Goal: Feedback & Contribution: Contribute content

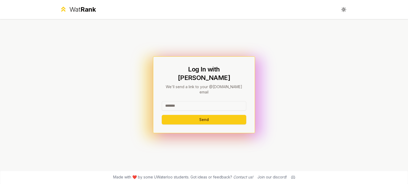
click at [200, 101] on input at bounding box center [204, 106] width 84 height 10
type input "*******"
click at [162, 115] on button "Send" at bounding box center [204, 120] width 84 height 10
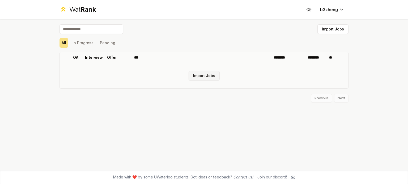
click at [204, 75] on button "Import Jobs" at bounding box center [203, 76] width 31 height 10
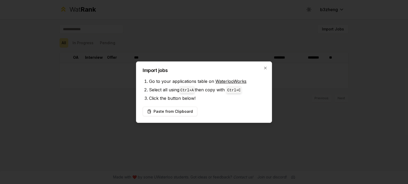
click at [219, 48] on div at bounding box center [204, 92] width 408 height 184
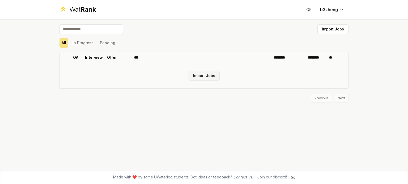
click at [205, 73] on button "Import Jobs" at bounding box center [203, 76] width 31 height 10
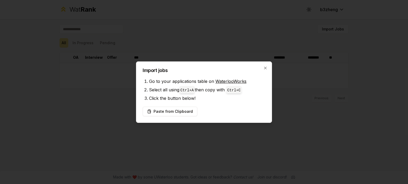
click at [260, 71] on h2 "Import jobs" at bounding box center [204, 70] width 123 height 5
click at [264, 68] on icon "button" at bounding box center [265, 68] width 4 height 4
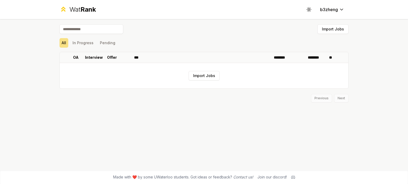
click at [88, 27] on input at bounding box center [91, 29] width 64 height 10
type input "**********"
click at [337, 11] on html "**********" at bounding box center [204, 92] width 408 height 184
click at [331, 11] on html "**********" at bounding box center [204, 92] width 408 height 184
click at [308, 11] on icon at bounding box center [308, 9] width 5 height 5
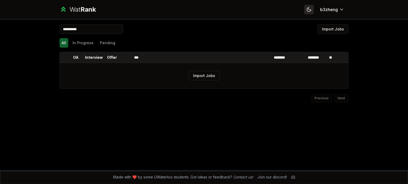
click at [308, 11] on icon at bounding box center [309, 10] width 4 height 4
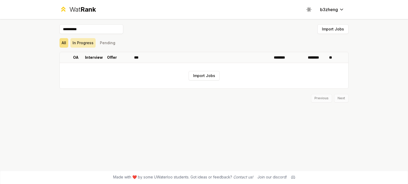
click at [81, 45] on button "In Progress" at bounding box center [82, 43] width 25 height 10
click at [105, 45] on button "Pending" at bounding box center [108, 43] width 20 height 10
click at [66, 42] on button "All" at bounding box center [63, 43] width 9 height 10
click at [334, 33] on button "Import Jobs" at bounding box center [332, 29] width 31 height 10
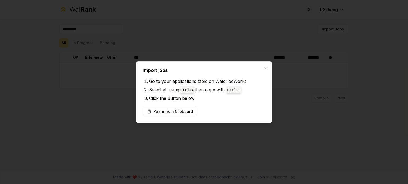
click at [272, 64] on div "Import jobs Go to your applications table on WaterlooWorks Select all using Ctr…" at bounding box center [204, 93] width 136 height 62
click at [261, 67] on div "Import jobs Go to your applications table on WaterlooWorks Select all using Ctr…" at bounding box center [204, 93] width 136 height 62
click at [263, 68] on icon "button" at bounding box center [265, 68] width 4 height 4
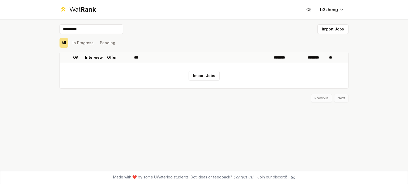
drag, startPoint x: 251, startPoint y: 31, endPoint x: 216, endPoint y: 42, distance: 37.3
click at [216, 42] on div "All In Progress Pending" at bounding box center [203, 43] width 289 height 10
click at [206, 81] on td "Import Jobs" at bounding box center [204, 75] width 288 height 25
click at [210, 76] on button "Import Jobs" at bounding box center [203, 76] width 31 height 10
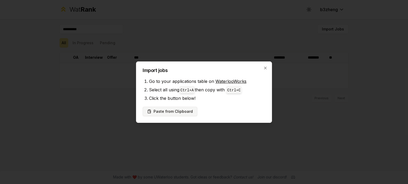
click at [180, 113] on button "Paste from Clipboard" at bounding box center [170, 112] width 55 height 10
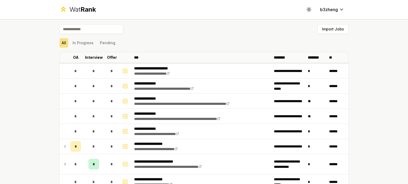
click at [231, 31] on div "Import Jobs" at bounding box center [203, 30] width 289 height 12
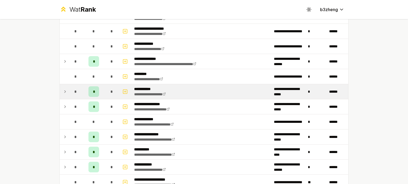
scroll to position [430, 0]
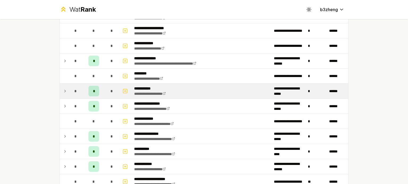
click at [248, 93] on td "**********" at bounding box center [202, 91] width 140 height 15
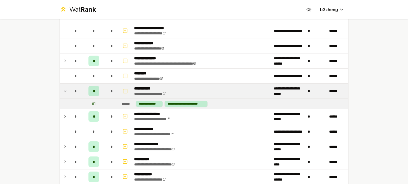
click at [245, 91] on td "**********" at bounding box center [202, 91] width 140 height 15
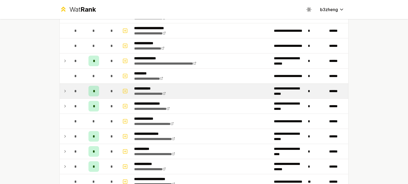
scroll to position [545, 0]
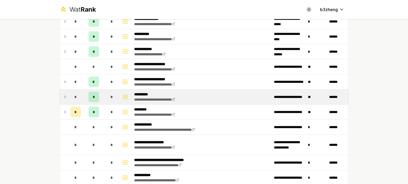
click at [63, 94] on icon at bounding box center [65, 97] width 4 height 6
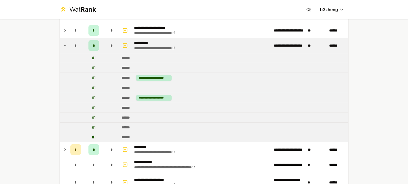
scroll to position [597, 0]
click at [92, 75] on div "# 1" at bounding box center [94, 77] width 4 height 5
click at [96, 55] on td "# 1" at bounding box center [93, 58] width 21 height 10
click at [162, 76] on div "**********" at bounding box center [154, 78] width 36 height 6
click at [125, 44] on icon "button" at bounding box center [124, 45] width 5 height 6
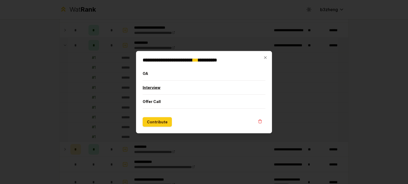
click at [240, 93] on button "Interview" at bounding box center [204, 88] width 123 height 14
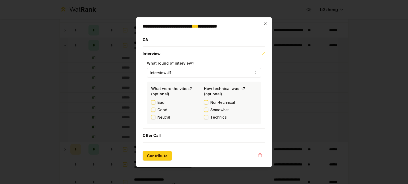
click at [165, 107] on div "Bad Good Neutral" at bounding box center [177, 110] width 53 height 20
click at [161, 114] on div "Bad Good Neutral" at bounding box center [177, 110] width 53 height 20
click at [164, 111] on label "Good" at bounding box center [162, 109] width 10 height 5
click at [155, 111] on button "Good" at bounding box center [153, 110] width 4 height 4
click at [181, 139] on button "Offer Call" at bounding box center [204, 136] width 123 height 14
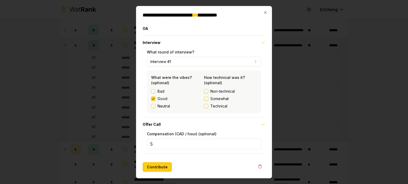
click at [217, 107] on span "Technical" at bounding box center [218, 106] width 17 height 5
click at [208, 107] on button "Technical" at bounding box center [206, 106] width 4 height 4
click at [222, 101] on span "Somewhat" at bounding box center [219, 98] width 18 height 5
click at [208, 101] on button "Somewhat" at bounding box center [206, 99] width 4 height 4
click at [162, 169] on button "Contribute" at bounding box center [157, 167] width 29 height 10
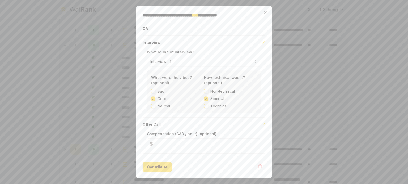
scroll to position [0, 0]
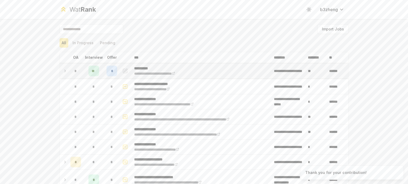
click at [63, 70] on icon at bounding box center [65, 71] width 4 height 6
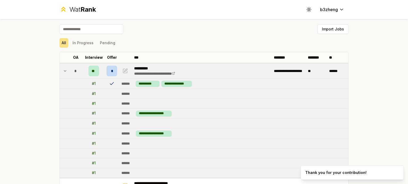
click at [111, 70] on span "*" at bounding box center [112, 70] width 2 height 5
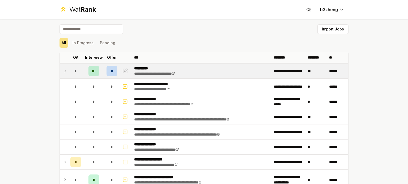
click at [106, 74] on div "*" at bounding box center [111, 71] width 11 height 11
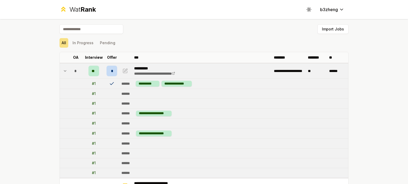
click at [109, 83] on icon at bounding box center [111, 83] width 5 height 5
click at [124, 73] on icon "button" at bounding box center [124, 71] width 5 height 6
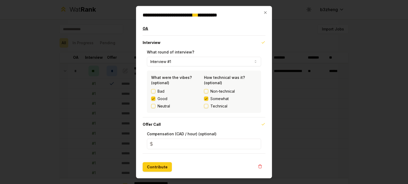
click at [250, 29] on button "OA" at bounding box center [204, 28] width 123 height 14
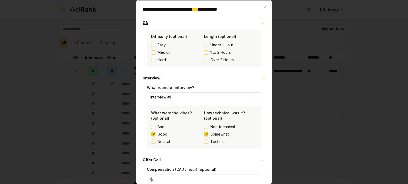
click at [255, 25] on button "OA" at bounding box center [204, 23] width 123 height 14
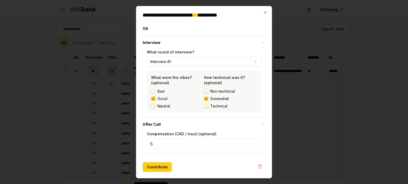
click at [248, 67] on div "**********" at bounding box center [204, 81] width 114 height 64
click at [248, 144] on input "*" at bounding box center [204, 144] width 114 height 11
click at [255, 143] on input "*" at bounding box center [204, 144] width 114 height 11
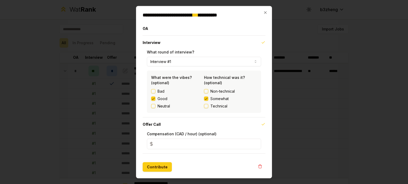
type input "*"
click at [255, 143] on input "*" at bounding box center [204, 144] width 114 height 11
click at [159, 171] on button "Contribute" at bounding box center [157, 167] width 29 height 10
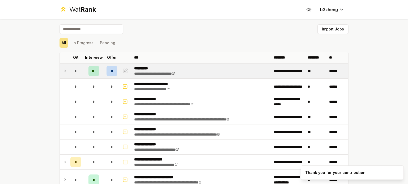
click at [64, 71] on icon at bounding box center [65, 71] width 4 height 6
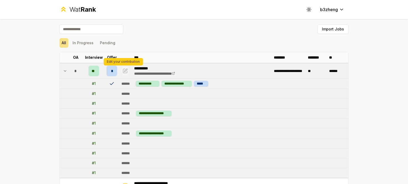
click at [122, 71] on icon "button" at bounding box center [124, 71] width 5 height 6
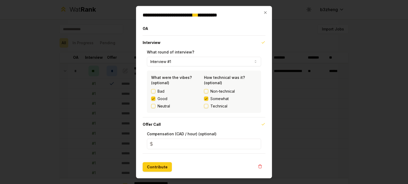
click at [189, 149] on input "*" at bounding box center [204, 144] width 114 height 11
type input "*"
click at [143, 162] on button "Contribute" at bounding box center [157, 167] width 29 height 10
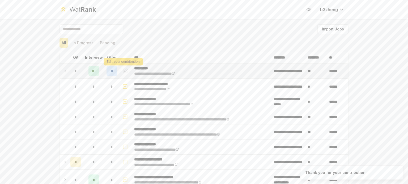
click at [124, 70] on icon "button" at bounding box center [125, 70] width 3 height 3
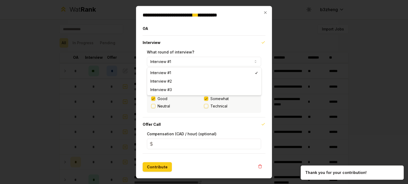
click at [205, 61] on button "Interview #1" at bounding box center [204, 62] width 114 height 10
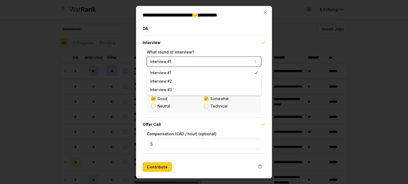
click at [221, 63] on button "Interview #1" at bounding box center [204, 62] width 114 height 10
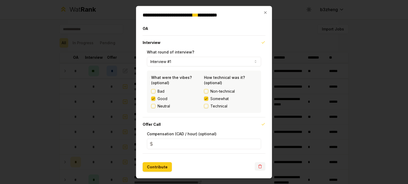
click at [260, 165] on icon "button" at bounding box center [260, 167] width 4 height 4
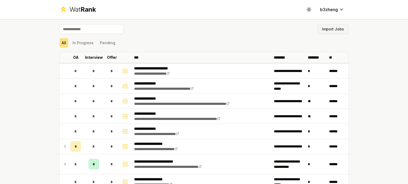
click at [326, 31] on button "Import Jobs" at bounding box center [332, 29] width 31 height 10
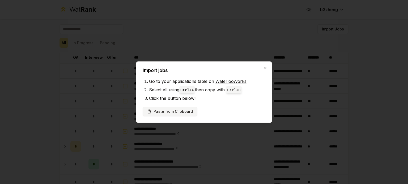
click at [172, 114] on button "Paste from Clipboard" at bounding box center [170, 112] width 55 height 10
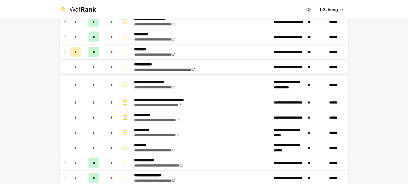
scroll to position [802, 0]
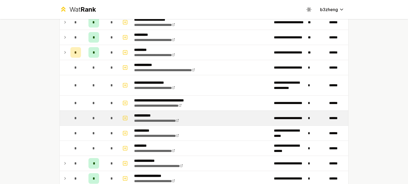
click at [227, 119] on td "**********" at bounding box center [202, 118] width 140 height 15
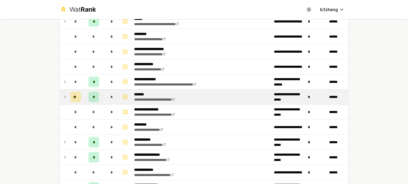
click at [63, 94] on icon at bounding box center [65, 97] width 4 height 6
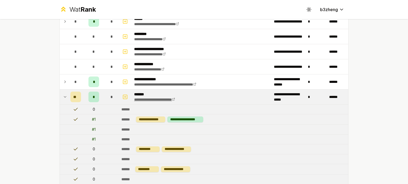
scroll to position [591, 0]
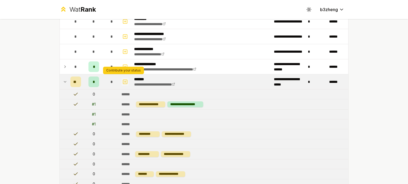
click at [124, 82] on icon "button" at bounding box center [125, 82] width 2 height 0
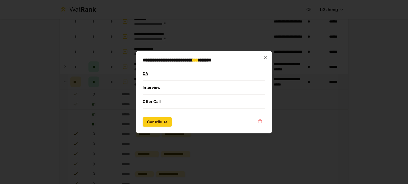
click at [164, 72] on button "OA" at bounding box center [204, 74] width 123 height 14
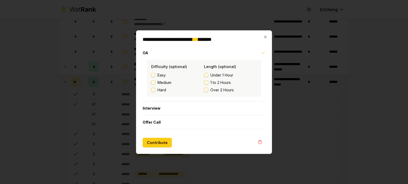
click at [163, 83] on span "Medium" at bounding box center [164, 82] width 14 height 5
click at [155, 83] on button "Medium" at bounding box center [153, 82] width 4 height 4
click at [217, 82] on span "1 to 2 Hours" at bounding box center [220, 82] width 20 height 5
click at [208, 82] on button "1 to 2 Hours" at bounding box center [206, 82] width 4 height 4
click at [165, 140] on button "Contribute" at bounding box center [157, 143] width 29 height 10
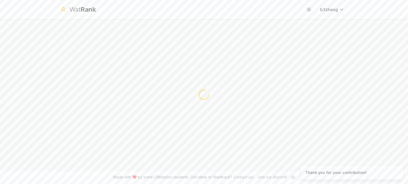
scroll to position [0, 0]
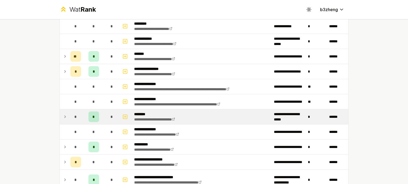
click at [128, 110] on td at bounding box center [125, 117] width 13 height 15
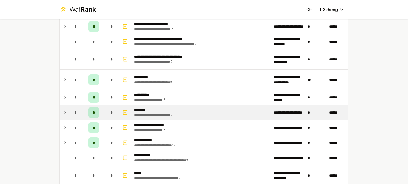
scroll to position [429, 0]
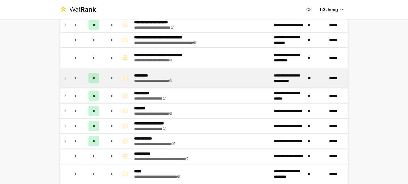
click at [63, 79] on icon at bounding box center [65, 78] width 4 height 6
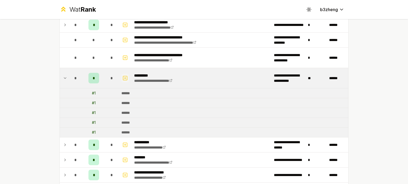
click at [123, 78] on rect "button" at bounding box center [125, 78] width 4 height 4
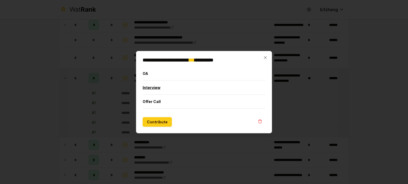
click at [171, 89] on button "Interview" at bounding box center [204, 88] width 123 height 14
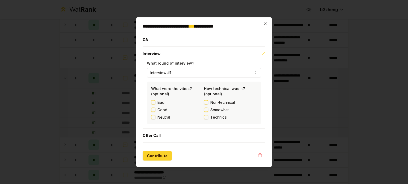
click at [153, 156] on button "Contribute" at bounding box center [157, 156] width 29 height 10
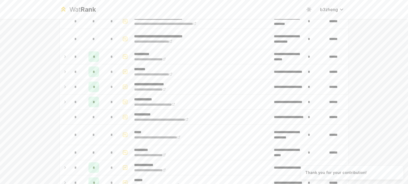
scroll to position [0, 0]
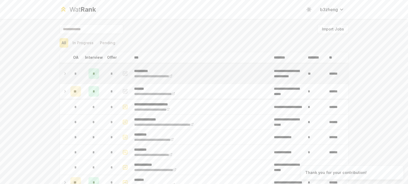
click at [63, 75] on icon at bounding box center [65, 74] width 4 height 6
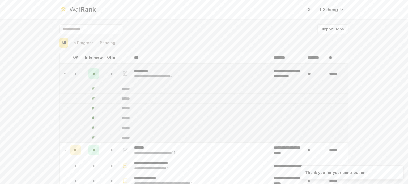
click at [63, 75] on icon at bounding box center [65, 74] width 4 height 6
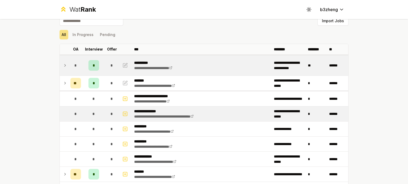
scroll to position [68, 0]
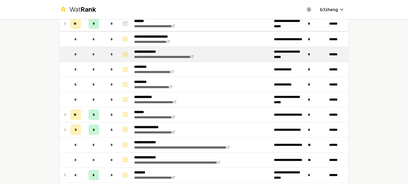
click at [184, 120] on td "**********" at bounding box center [202, 114] width 140 height 15
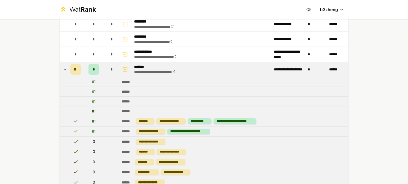
scroll to position [114, 0]
click at [60, 70] on td at bounding box center [64, 69] width 8 height 15
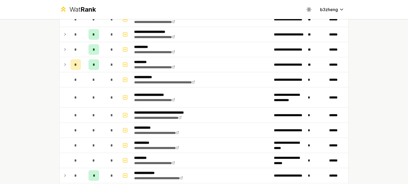
scroll to position [785, 0]
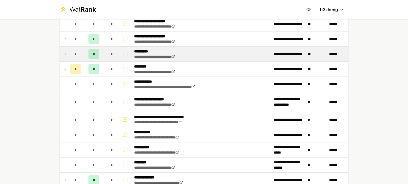
click at [60, 53] on td at bounding box center [64, 54] width 8 height 15
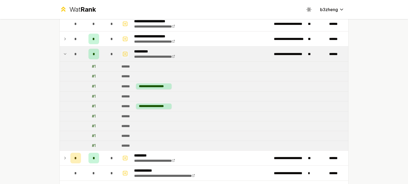
click at [122, 52] on icon "button" at bounding box center [124, 54] width 5 height 6
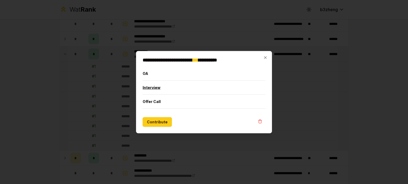
click at [175, 89] on button "Interview" at bounding box center [204, 88] width 123 height 14
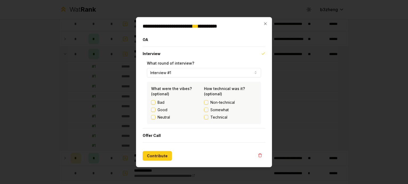
click at [166, 118] on label "Neutral" at bounding box center [163, 117] width 12 height 5
click at [155, 118] on button "Neutral" at bounding box center [153, 117] width 4 height 4
click at [165, 106] on div "Bad Good Neutral" at bounding box center [177, 110] width 53 height 20
click at [165, 109] on label "Good" at bounding box center [162, 109] width 10 height 5
click at [155, 109] on button "Good" at bounding box center [153, 110] width 4 height 4
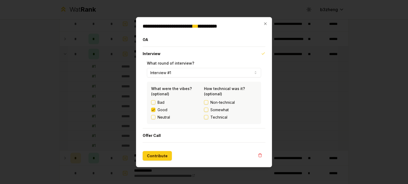
click at [224, 113] on div "Non-technical Somewhat Technical" at bounding box center [230, 110] width 53 height 20
click at [222, 113] on div "Non-technical Somewhat Technical" at bounding box center [230, 110] width 53 height 20
click at [223, 109] on span "Somewhat" at bounding box center [219, 109] width 18 height 5
click at [208, 109] on button "Somewhat" at bounding box center [206, 110] width 4 height 4
click at [160, 158] on button "Contribute" at bounding box center [157, 156] width 29 height 10
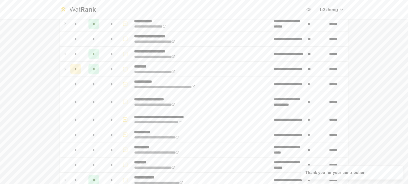
scroll to position [0, 0]
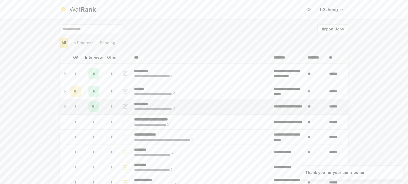
click at [60, 106] on td at bounding box center [64, 106] width 8 height 15
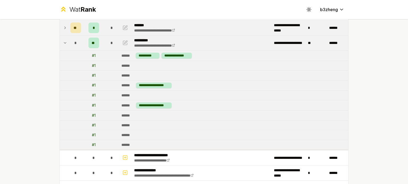
scroll to position [64, 0]
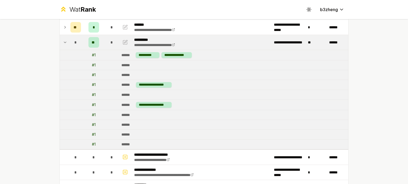
click at [153, 90] on td "******" at bounding box center [233, 95] width 229 height 10
click at [156, 87] on div "**********" at bounding box center [154, 85] width 36 height 6
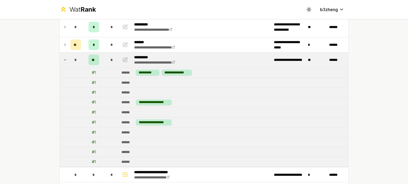
scroll to position [47, 0]
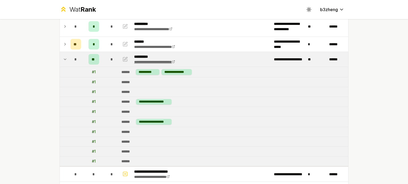
click at [174, 61] on icon at bounding box center [173, 62] width 2 height 2
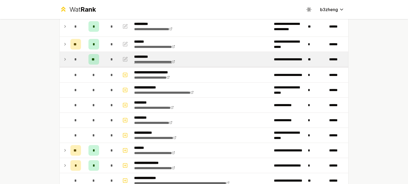
scroll to position [31, 0]
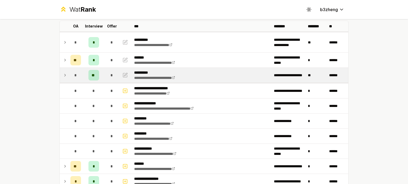
click at [63, 75] on icon at bounding box center [65, 75] width 4 height 6
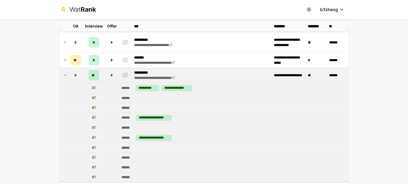
click at [60, 75] on td at bounding box center [64, 75] width 8 height 15
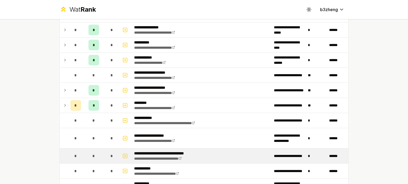
scroll to position [749, 0]
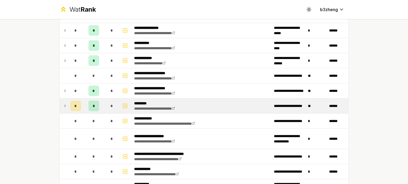
click at [63, 104] on icon at bounding box center [65, 106] width 4 height 6
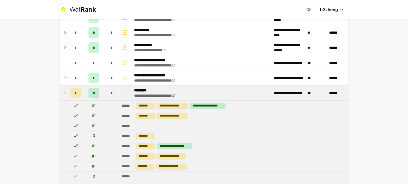
scroll to position [756, 0]
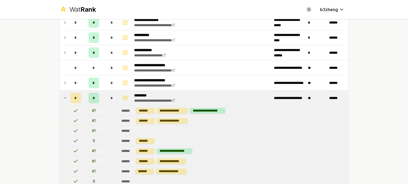
click at [63, 95] on icon at bounding box center [65, 98] width 4 height 6
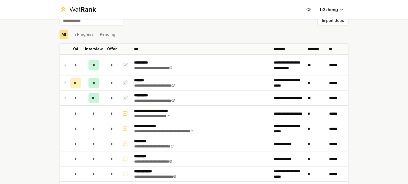
scroll to position [0, 0]
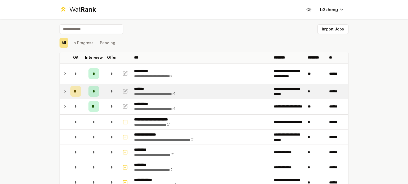
click at [63, 90] on icon at bounding box center [65, 91] width 4 height 6
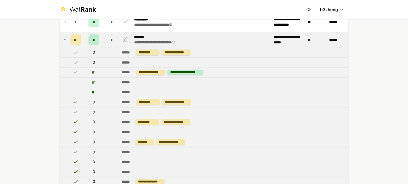
scroll to position [55, 0]
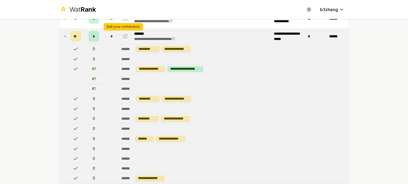
click at [124, 35] on icon "button" at bounding box center [124, 36] width 5 height 6
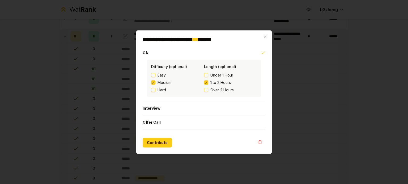
click at [293, 85] on div at bounding box center [204, 92] width 408 height 184
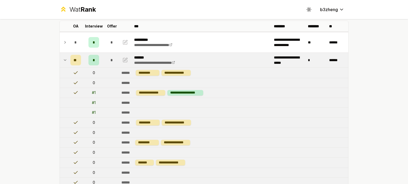
scroll to position [0, 0]
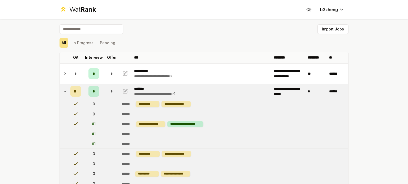
click at [65, 93] on td at bounding box center [64, 91] width 8 height 15
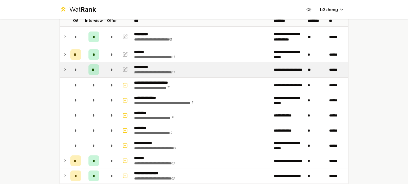
scroll to position [37, 0]
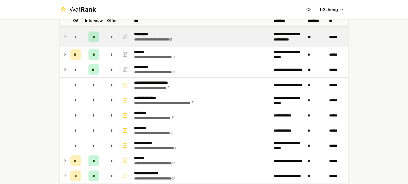
click at [60, 36] on td at bounding box center [64, 37] width 8 height 20
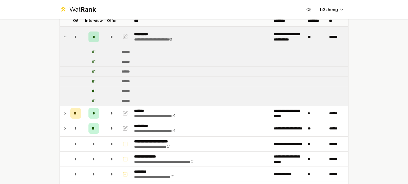
click at [68, 37] on td "*" at bounding box center [75, 37] width 15 height 20
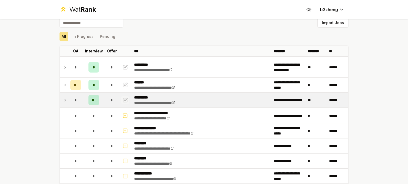
scroll to position [5, 0]
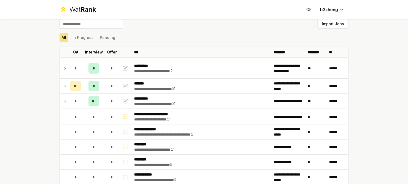
click at [89, 28] on input at bounding box center [91, 24] width 64 height 10
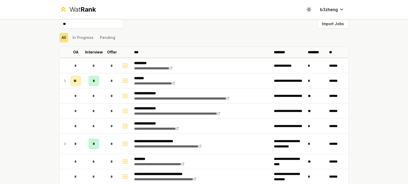
scroll to position [0, 0]
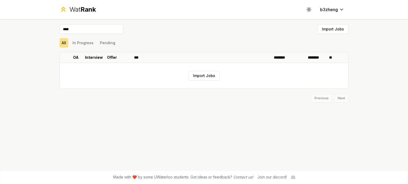
type input "*****"
type input "*******"
click at [203, 74] on button "Import Jobs" at bounding box center [203, 76] width 31 height 10
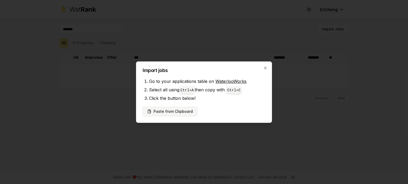
click at [179, 113] on button "Paste from Clipboard" at bounding box center [170, 112] width 55 height 10
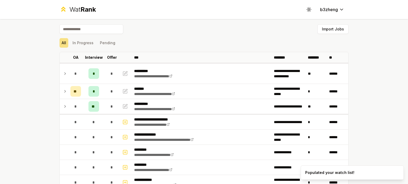
click at [195, 45] on div "All In Progress Pending" at bounding box center [203, 43] width 289 height 10
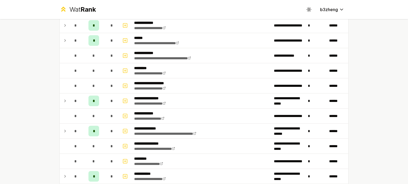
scroll to position [557, 0]
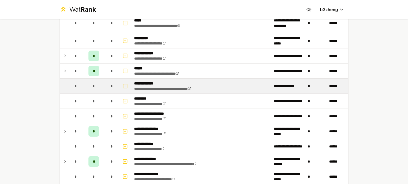
click at [129, 85] on td at bounding box center [125, 86] width 13 height 15
click at [124, 83] on icon "button" at bounding box center [124, 86] width 5 height 6
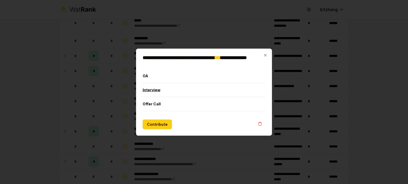
click at [179, 89] on button "Interview" at bounding box center [204, 90] width 123 height 14
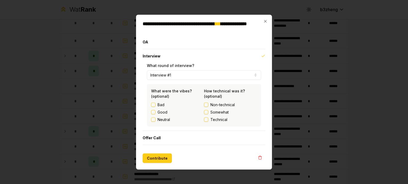
click at [167, 120] on label "Neutral" at bounding box center [163, 119] width 12 height 5
click at [155, 120] on button "Neutral" at bounding box center [153, 120] width 4 height 4
click at [224, 106] on span "Non-technical" at bounding box center [222, 104] width 24 height 5
click at [208, 106] on button "Non-technical" at bounding box center [206, 105] width 4 height 4
click at [160, 161] on button "Contribute" at bounding box center [157, 159] width 29 height 10
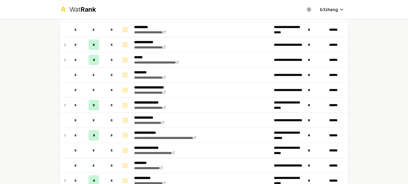
scroll to position [583, 0]
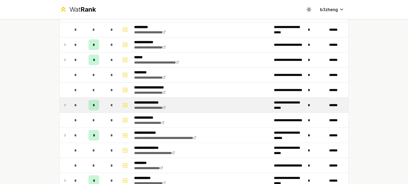
click at [122, 102] on icon "button" at bounding box center [124, 105] width 5 height 6
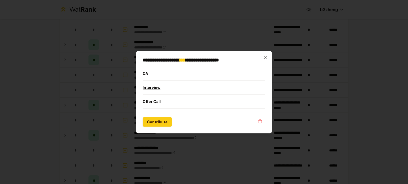
click at [173, 87] on button "Interview" at bounding box center [204, 88] width 123 height 14
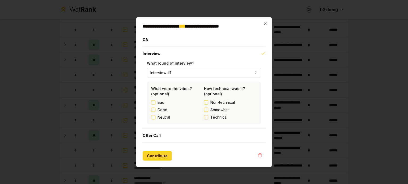
click at [161, 159] on button "Contribute" at bounding box center [157, 156] width 29 height 10
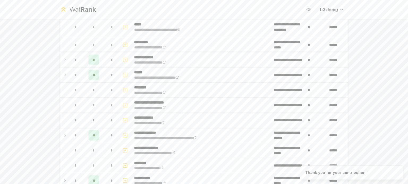
scroll to position [0, 0]
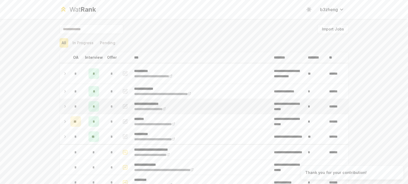
click at [63, 104] on icon at bounding box center [65, 107] width 4 height 6
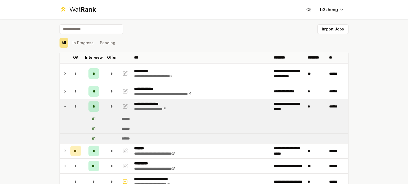
click at [188, 25] on div "Import Jobs" at bounding box center [203, 30] width 289 height 12
click at [63, 109] on icon at bounding box center [65, 107] width 4 height 6
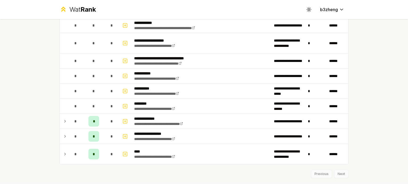
scroll to position [884, 0]
